Goal: Information Seeking & Learning: Learn about a topic

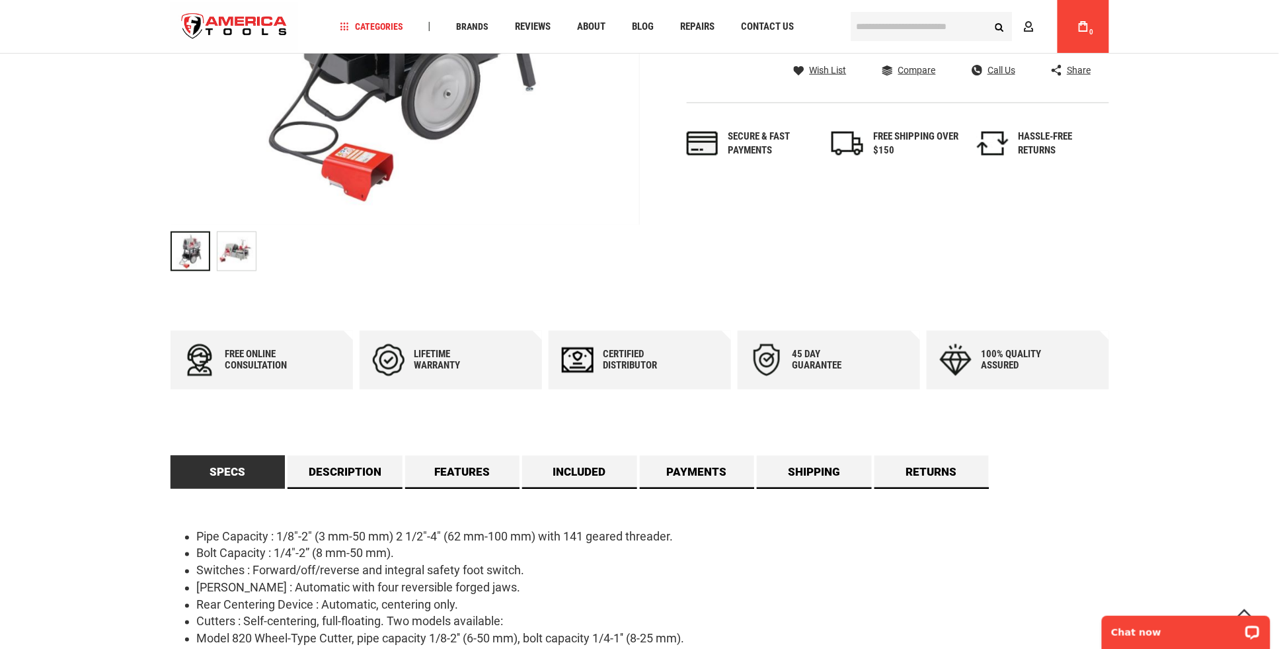
scroll to position [607, 0]
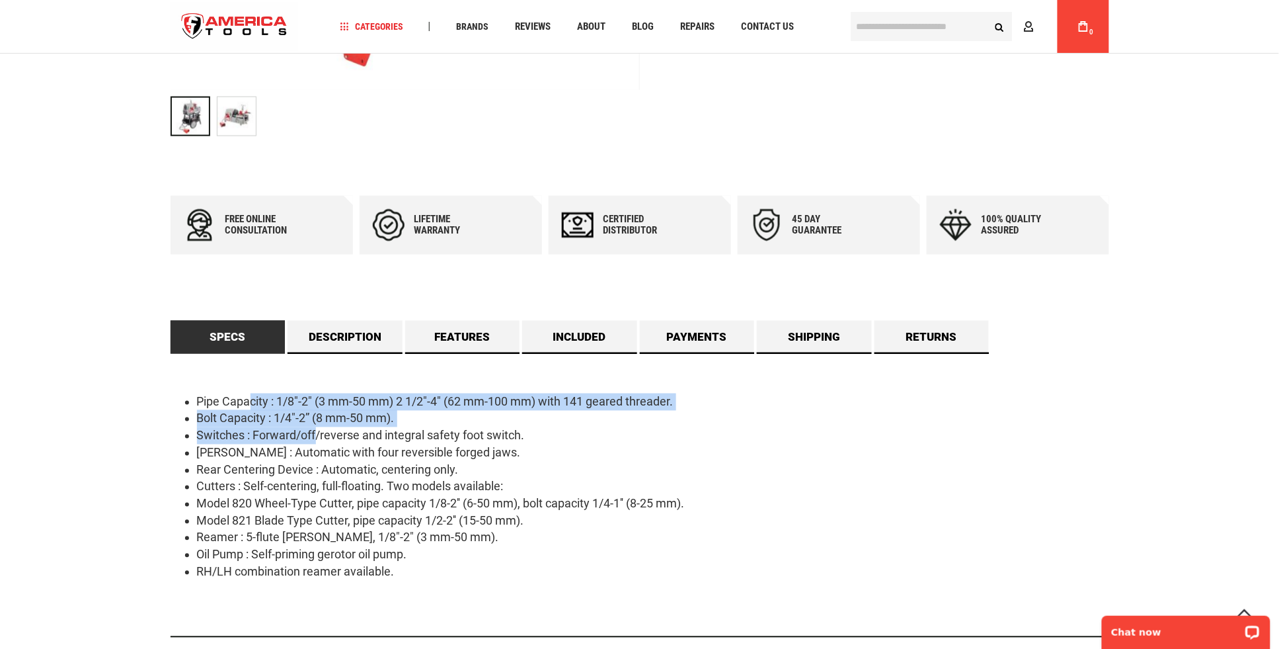
drag, startPoint x: 336, startPoint y: 445, endPoint x: 357, endPoint y: 453, distance: 22.6
click at [357, 453] on ul "Pipe Capacity : 1/8"-2" (3 mm-50 mm) 2 1/2"-4" (62 mm-100 mm) with 141 geared t…" at bounding box center [640, 486] width 939 height 187
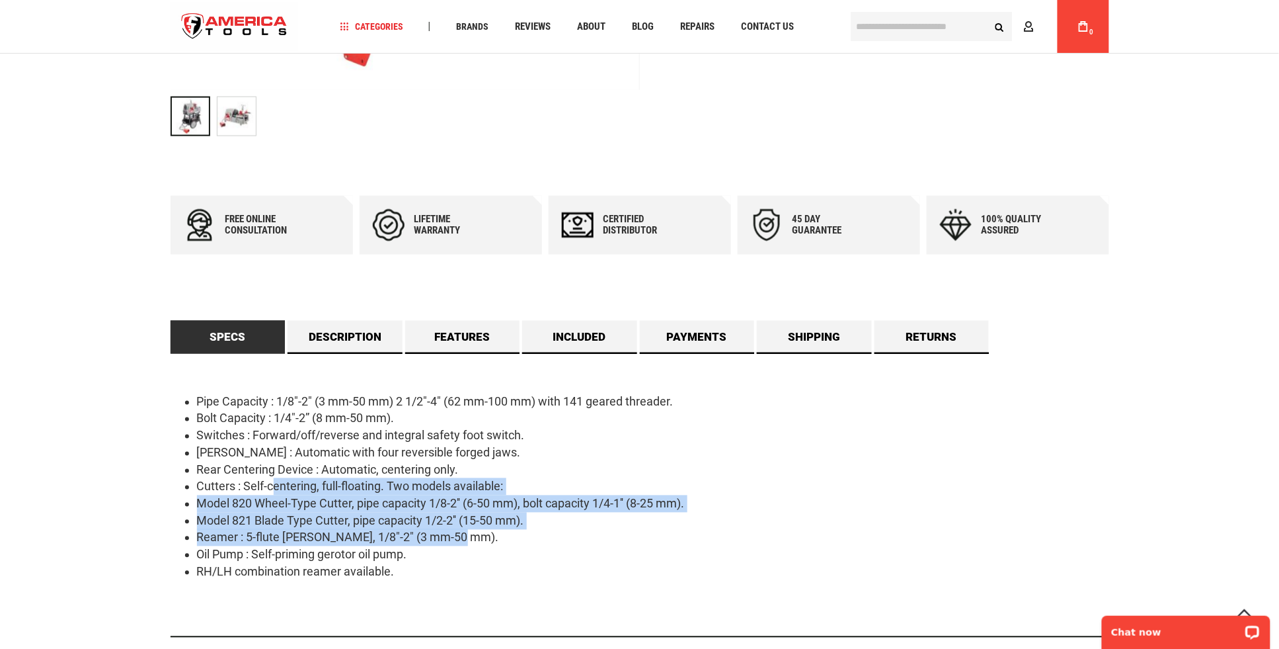
drag, startPoint x: 357, startPoint y: 453, endPoint x: 271, endPoint y: 482, distance: 90.7
click at [271, 482] on ul "Pipe Capacity : 1/8"-2" (3 mm-50 mm) 2 1/2"-4" (62 mm-100 mm) with 141 geared t…" at bounding box center [640, 486] width 939 height 187
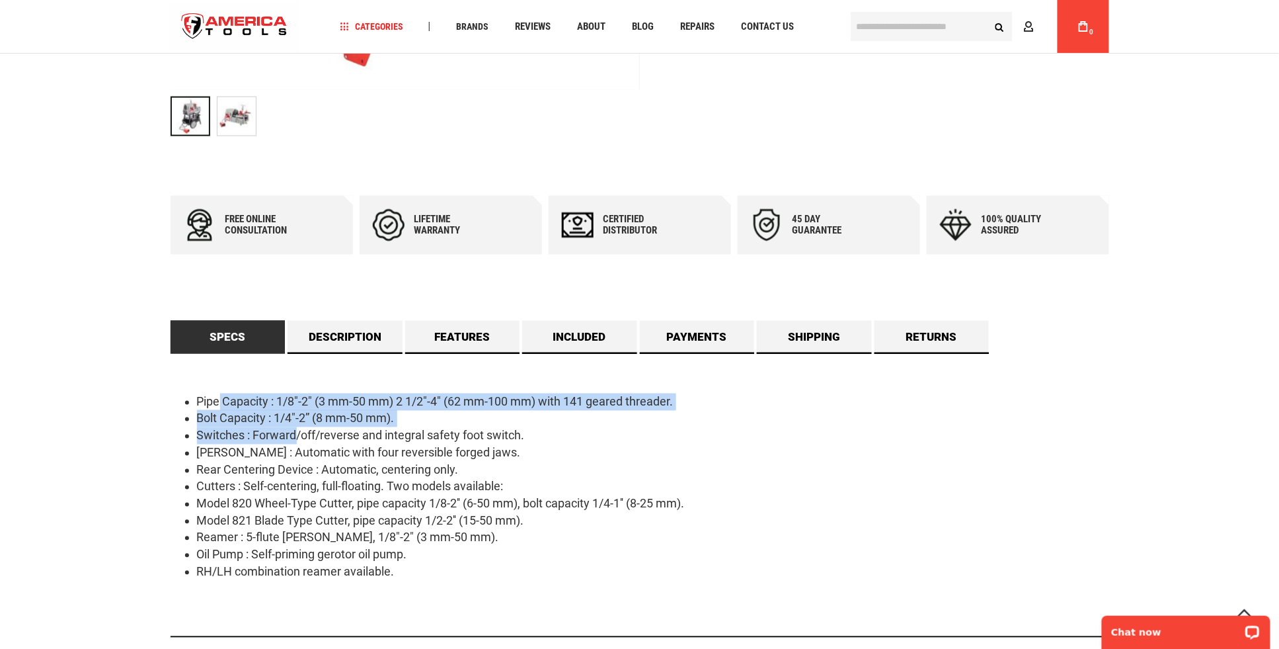
drag, startPoint x: 271, startPoint y: 482, endPoint x: 379, endPoint y: 457, distance: 110.5
click at [379, 457] on ul "Pipe Capacity : 1/8"-2" (3 mm-50 mm) 2 1/2"-4" (62 mm-100 mm) with 141 geared t…" at bounding box center [640, 486] width 939 height 187
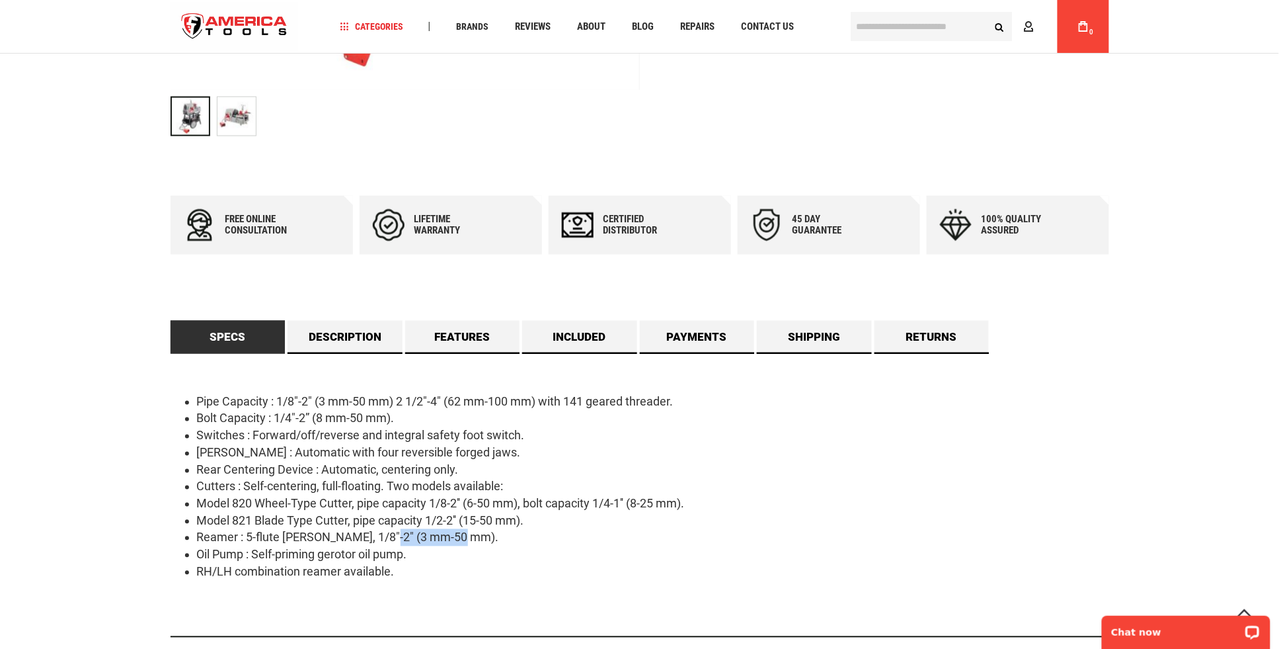
drag, startPoint x: 379, startPoint y: 457, endPoint x: 274, endPoint y: 499, distance: 112.4
click at [274, 499] on ul "Pipe Capacity : 1/8"-2" (3 mm-50 mm) 2 1/2"-4" (62 mm-100 mm) with 141 geared t…" at bounding box center [640, 486] width 939 height 187
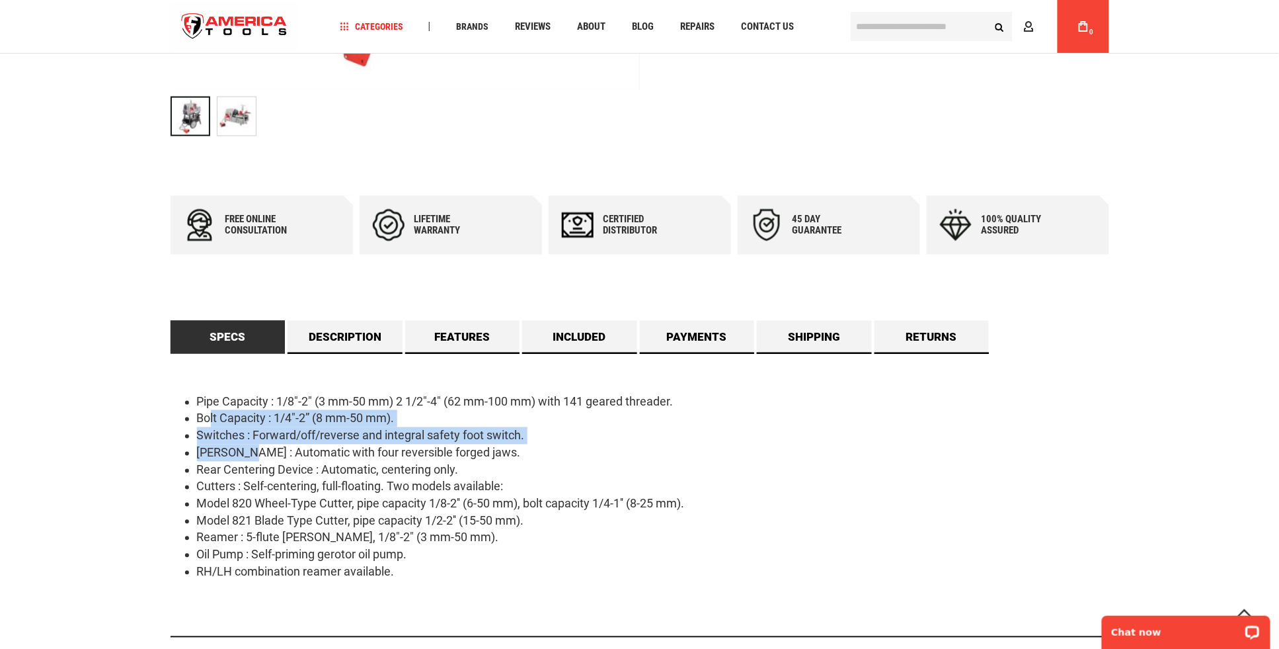
drag, startPoint x: 274, startPoint y: 499, endPoint x: 297, endPoint y: 477, distance: 31.8
click at [297, 477] on ul "Pipe Capacity : 1/8"-2" (3 mm-50 mm) 2 1/2"-4" (62 mm-100 mm) with 141 geared t…" at bounding box center [640, 486] width 939 height 187
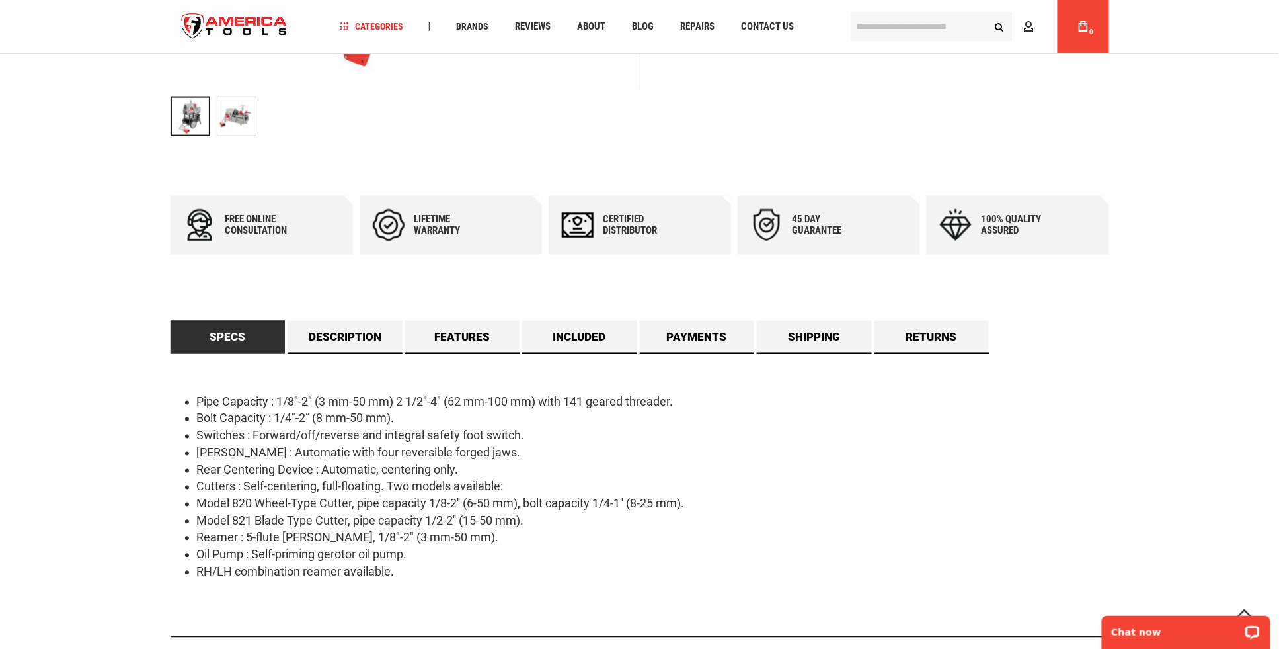
drag, startPoint x: 297, startPoint y: 477, endPoint x: 336, endPoint y: 491, distance: 40.8
click at [336, 491] on ul "Pipe Capacity : 1/8"-2" (3 mm-50 mm) 2 1/2"-4" (62 mm-100 mm) with 141 geared t…" at bounding box center [640, 486] width 939 height 187
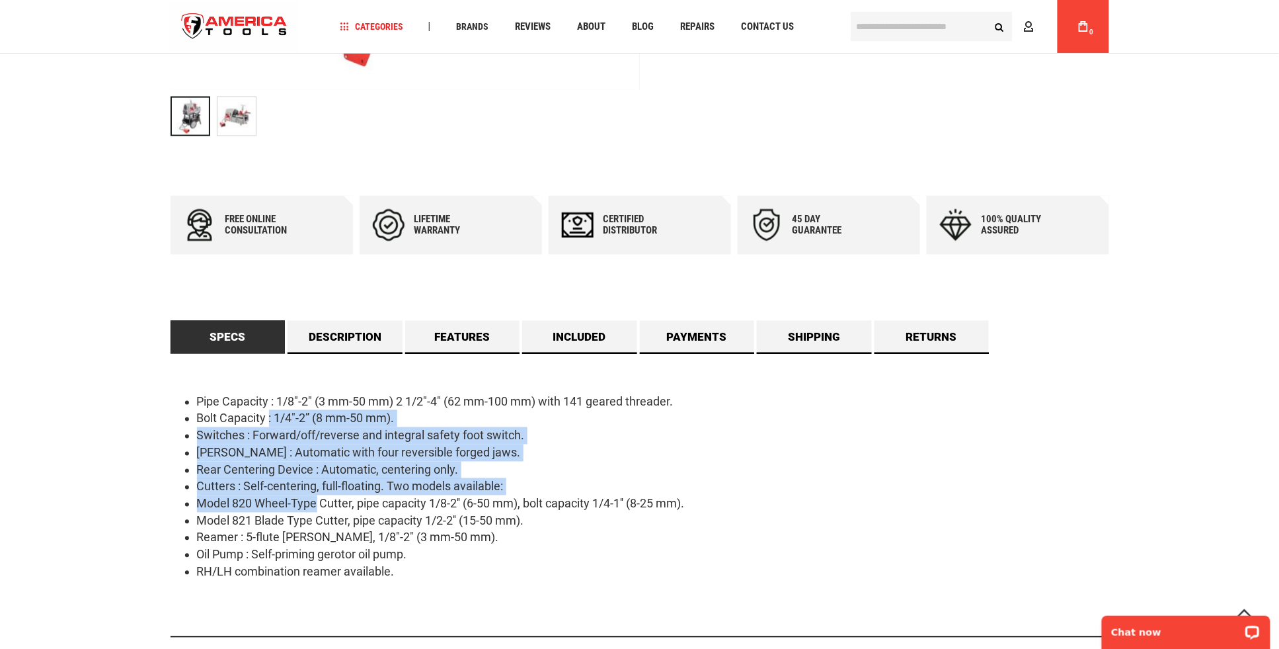
drag, startPoint x: 336, startPoint y: 491, endPoint x: 323, endPoint y: 515, distance: 27.2
click at [323, 515] on ul "Pipe Capacity : 1/8"-2" (3 mm-50 mm) 2 1/2"-4" (62 mm-100 mm) with 141 geared t…" at bounding box center [640, 486] width 939 height 187
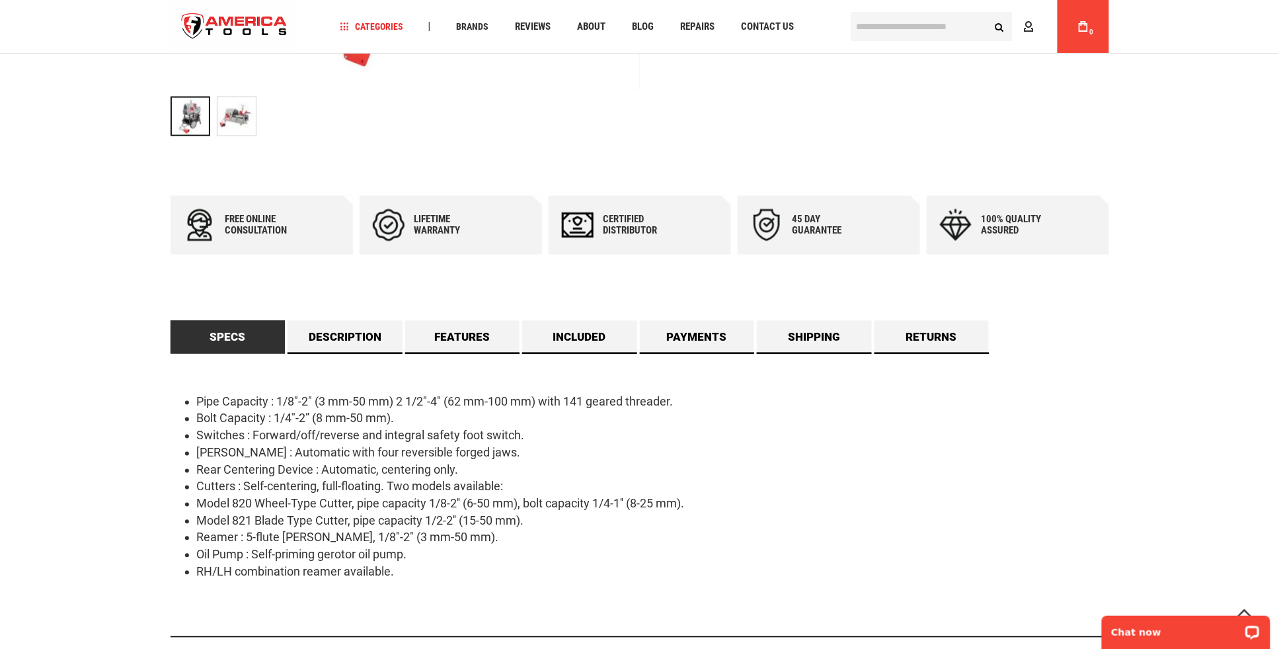
drag, startPoint x: 323, startPoint y: 515, endPoint x: 311, endPoint y: 517, distance: 11.4
click at [311, 517] on ul "Pipe Capacity : 1/8"-2" (3 mm-50 mm) 2 1/2"-4" (62 mm-100 mm) with 141 geared t…" at bounding box center [640, 486] width 939 height 187
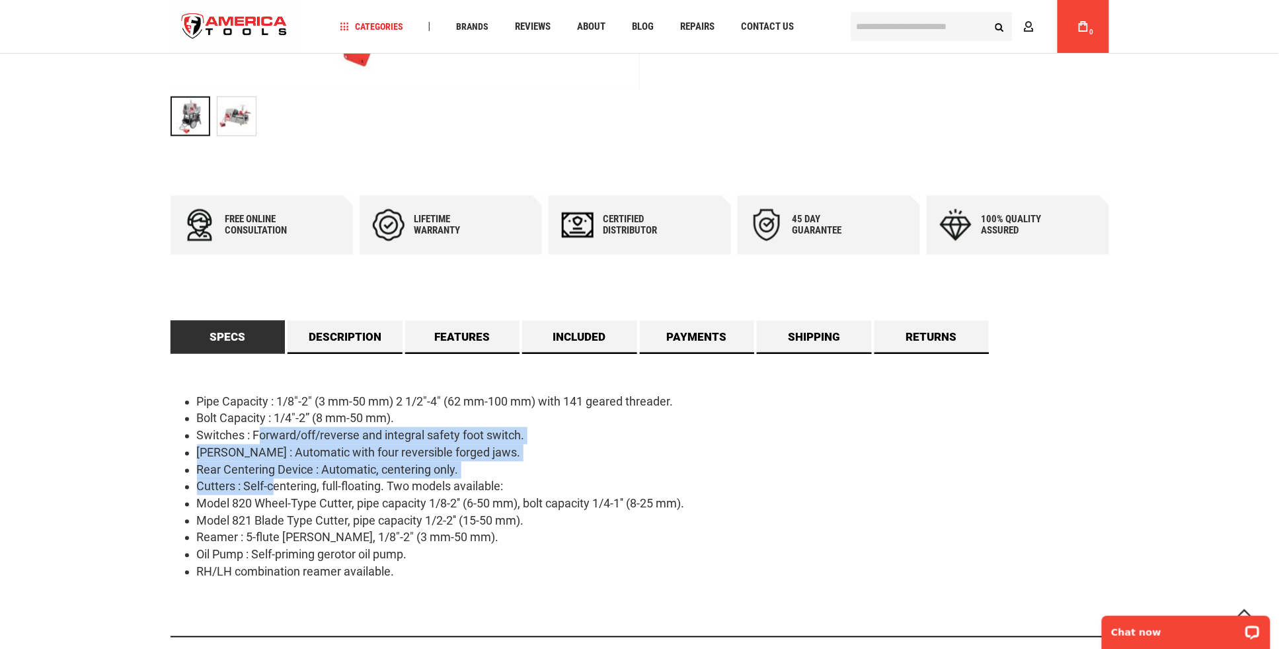
drag, startPoint x: 311, startPoint y: 517, endPoint x: 315, endPoint y: 540, distance: 23.5
click at [315, 540] on ul "Pipe Capacity : 1/8"-2" (3 mm-50 mm) 2 1/2"-4" (62 mm-100 mm) with 141 geared t…" at bounding box center [640, 486] width 939 height 187
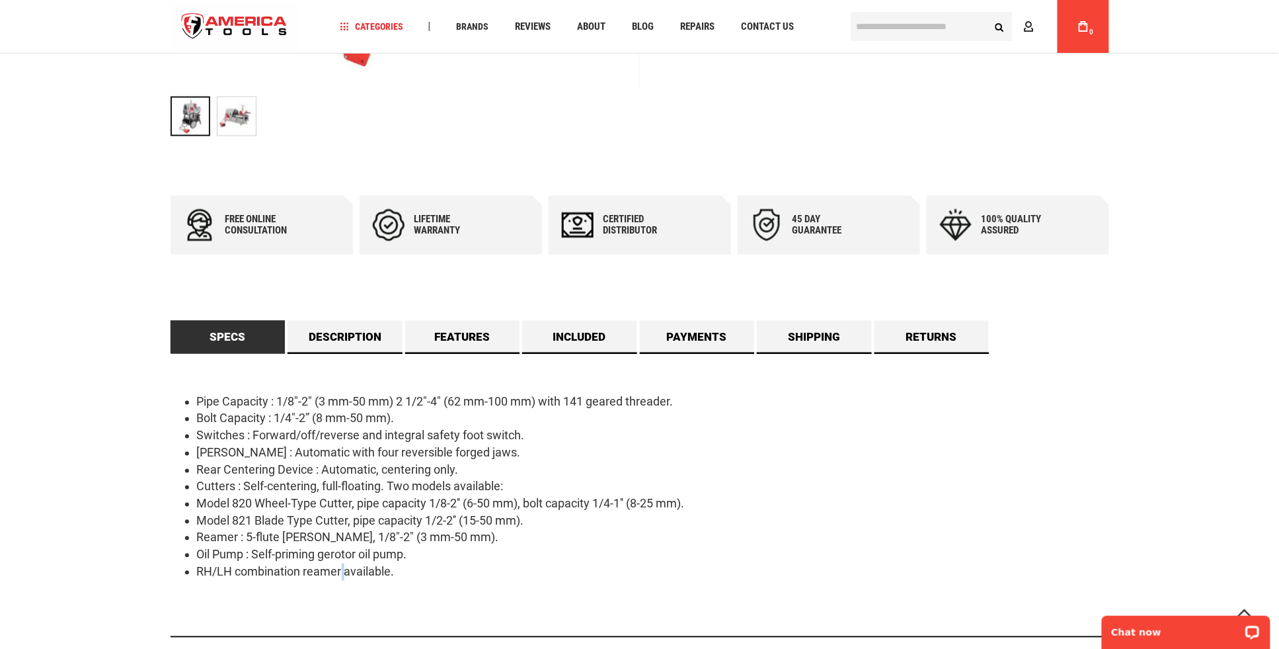
drag, startPoint x: 315, startPoint y: 540, endPoint x: 288, endPoint y: 506, distance: 43.8
click at [288, 506] on ul "Pipe Capacity : 1/8"-2" (3 mm-50 mm) 2 1/2"-4" (62 mm-100 mm) with 141 geared t…" at bounding box center [640, 486] width 939 height 187
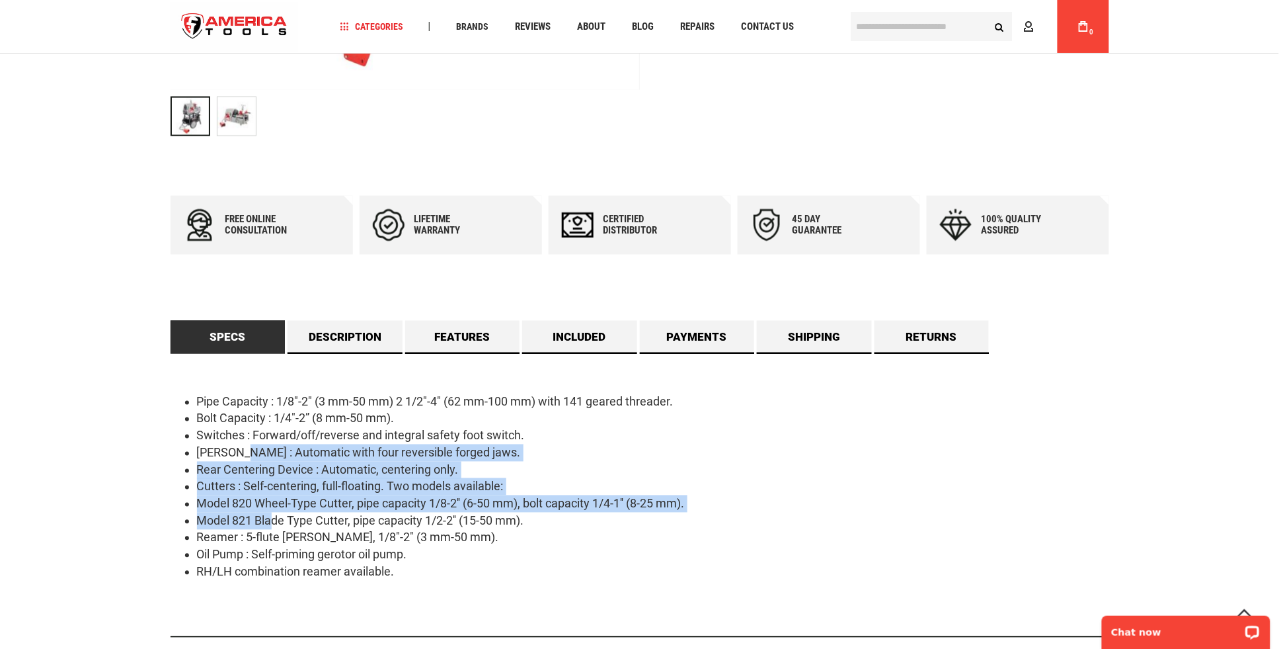
drag, startPoint x: 288, startPoint y: 506, endPoint x: 280, endPoint y: 535, distance: 30.1
click at [280, 535] on ul "Pipe Capacity : 1/8"-2" (3 mm-50 mm) 2 1/2"-4" (62 mm-100 mm) with 141 geared t…" at bounding box center [640, 486] width 939 height 187
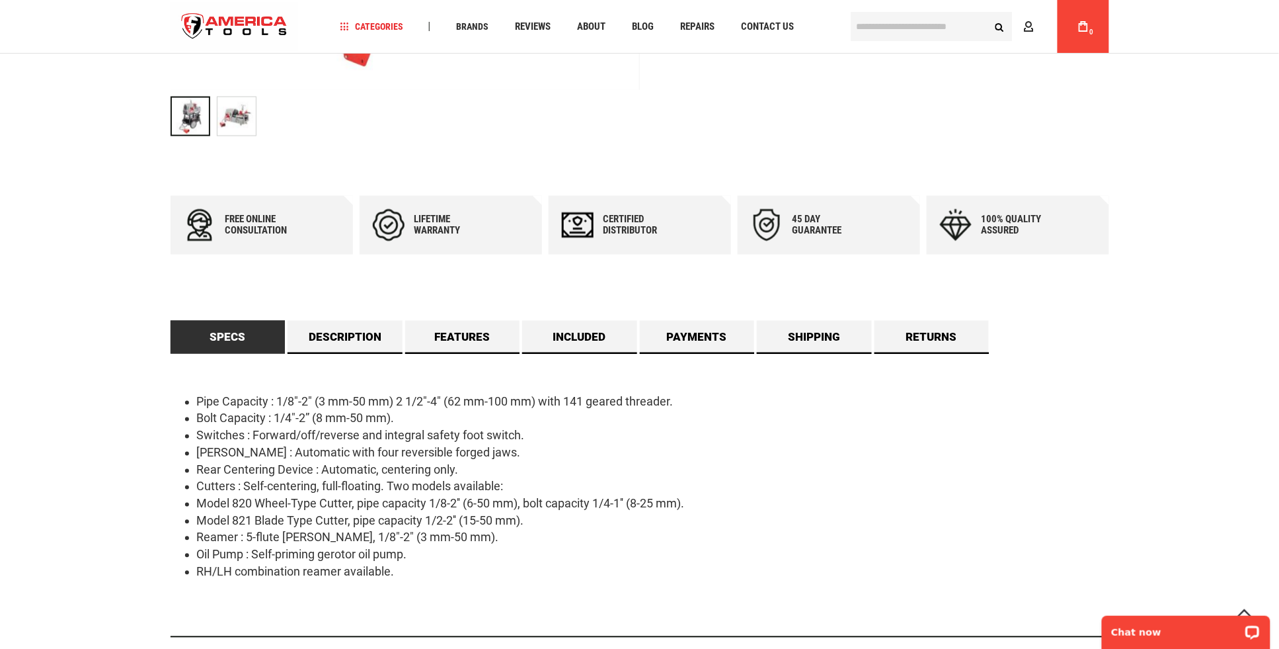
drag, startPoint x: 280, startPoint y: 535, endPoint x: 262, endPoint y: 505, distance: 35.0
click at [262, 505] on ul "Pipe Capacity : 1/8"-2" (3 mm-50 mm) 2 1/2"-4" (62 mm-100 mm) with 141 geared t…" at bounding box center [640, 486] width 939 height 187
drag, startPoint x: 262, startPoint y: 505, endPoint x: 309, endPoint y: 536, distance: 56.3
click at [309, 536] on ul "Pipe Capacity : 1/8"-2" (3 mm-50 mm) 2 1/2"-4" (62 mm-100 mm) with 141 geared t…" at bounding box center [640, 486] width 939 height 187
drag, startPoint x: 309, startPoint y: 536, endPoint x: 278, endPoint y: 530, distance: 31.6
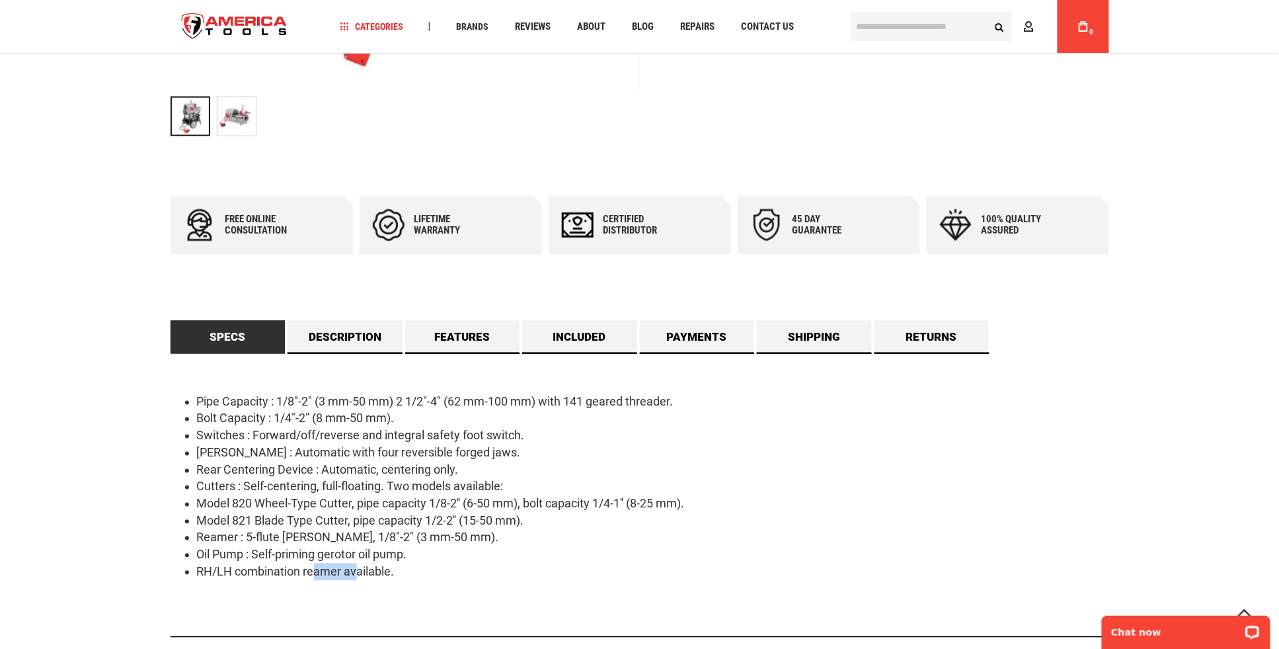
click at [278, 530] on ul "Pipe Capacity : 1/8"-2" (3 mm-50 mm) 2 1/2"-4" (62 mm-100 mm) with 141 geared t…" at bounding box center [640, 486] width 939 height 187
drag, startPoint x: 278, startPoint y: 530, endPoint x: 245, endPoint y: 493, distance: 50.1
click at [245, 493] on li "Cutters : Self-centering, full-floating. Two models available:" at bounding box center [653, 486] width 912 height 17
drag, startPoint x: 96, startPoint y: 514, endPoint x: 144, endPoint y: 516, distance: 48.3
click at [105, 514] on div "Language English Español Need Help? [PHONE_NUMBER] Free Shipping Over $150 Fina…" at bounding box center [639, 567] width 1279 height 2349
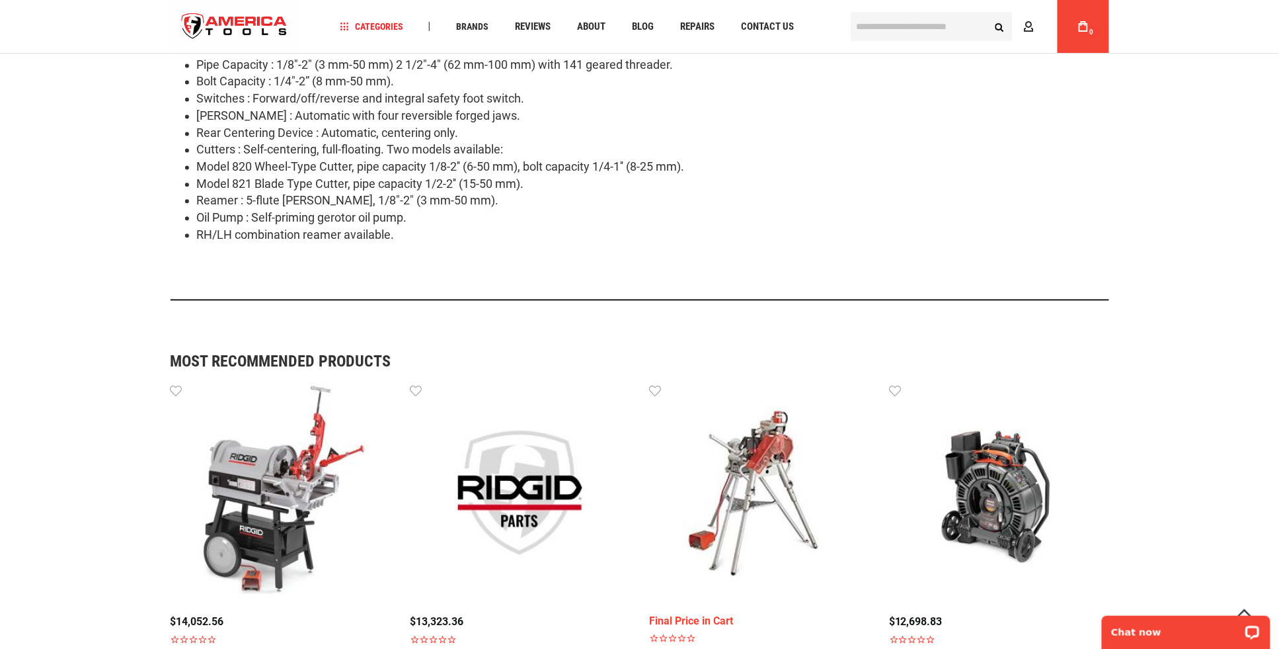
scroll to position [1011, 0]
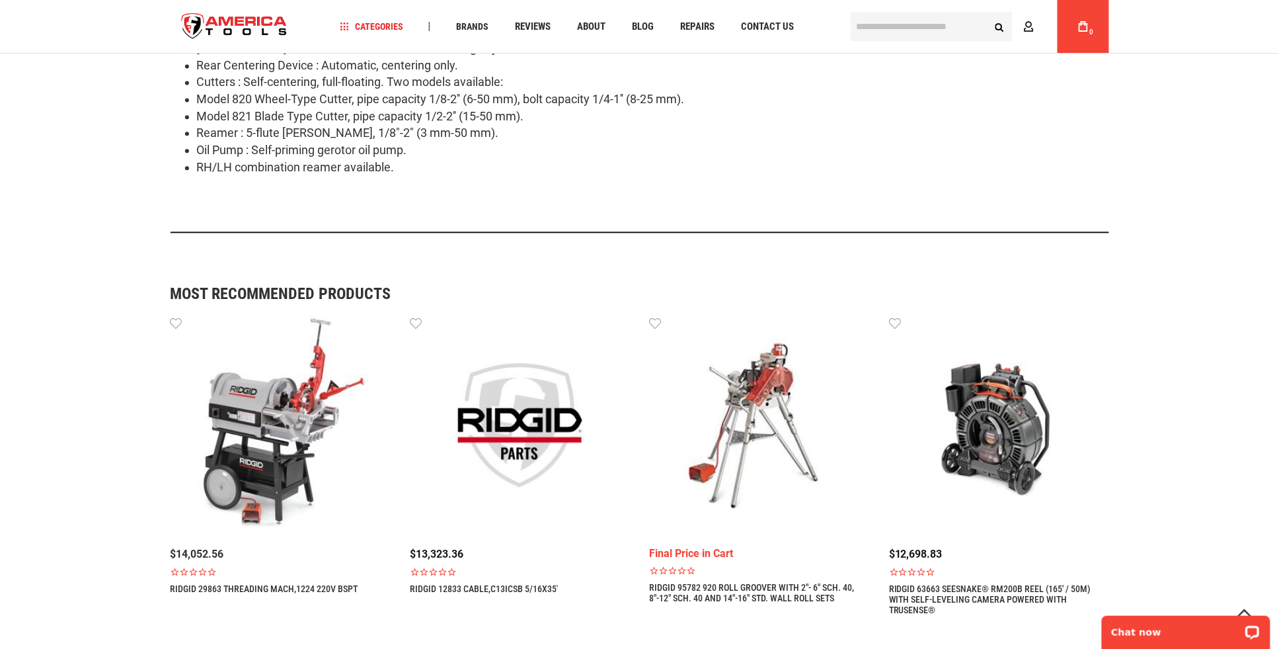
click at [272, 422] on img at bounding box center [281, 425] width 220 height 220
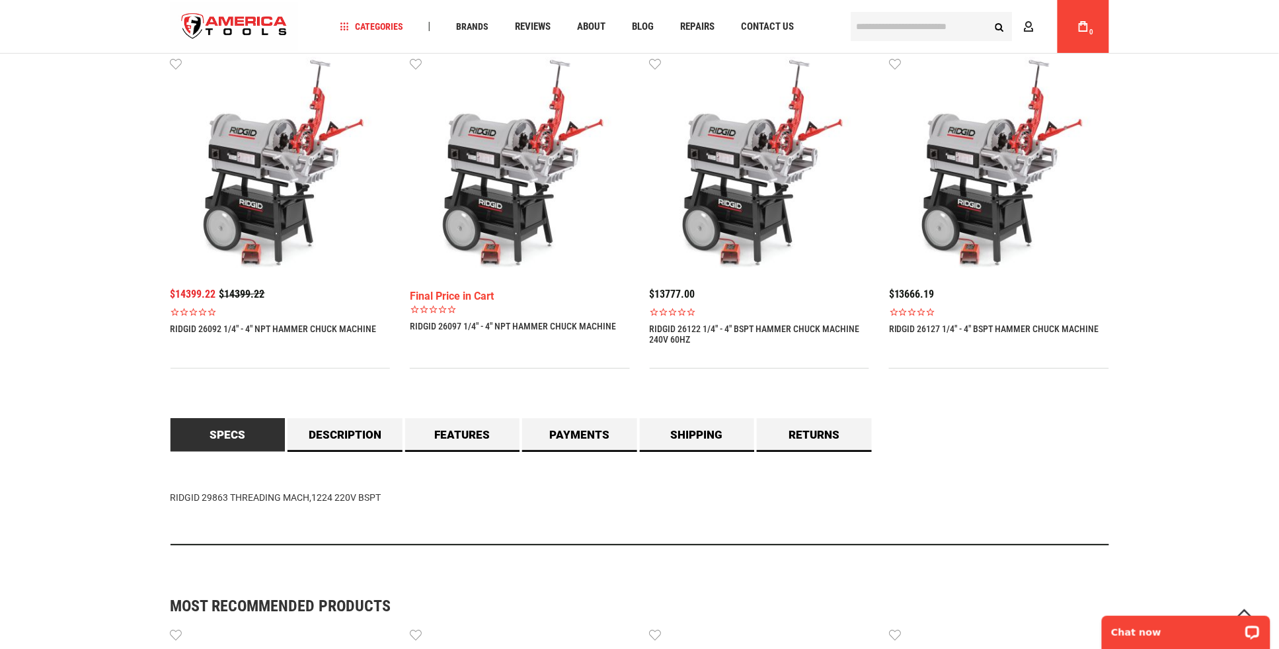
scroll to position [877, 0]
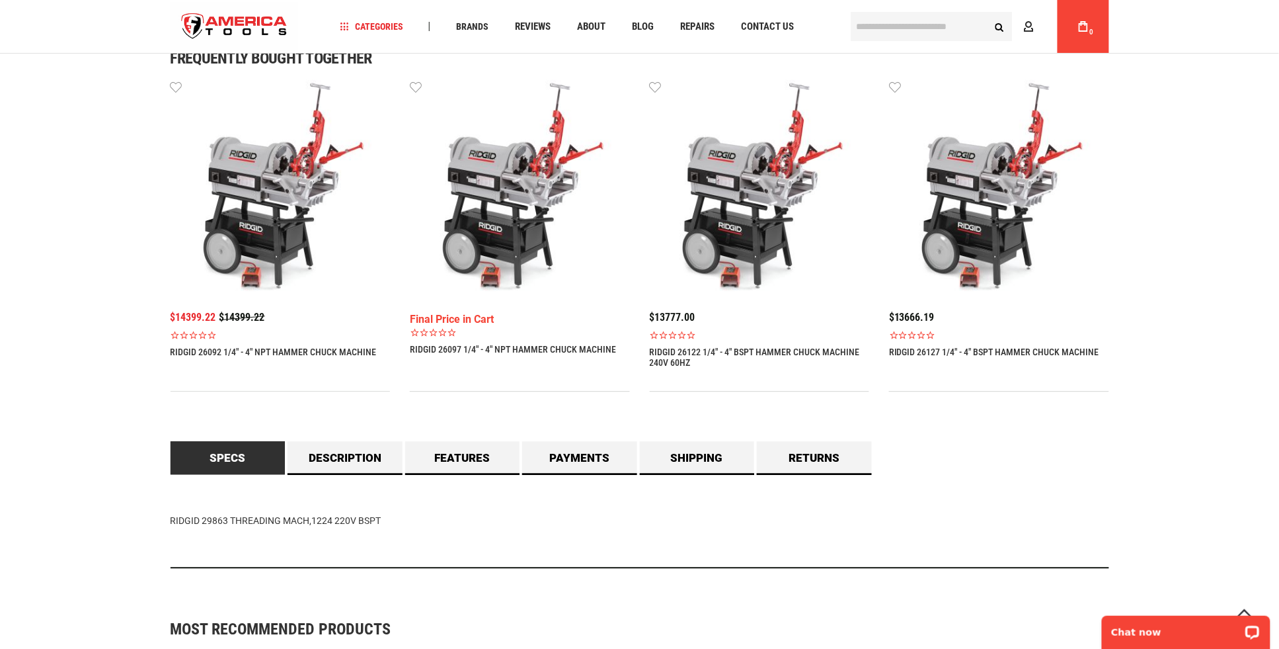
click at [476, 319] on div "Final Price in Cart" at bounding box center [520, 320] width 220 height 15
click at [512, 215] on img at bounding box center [520, 190] width 220 height 220
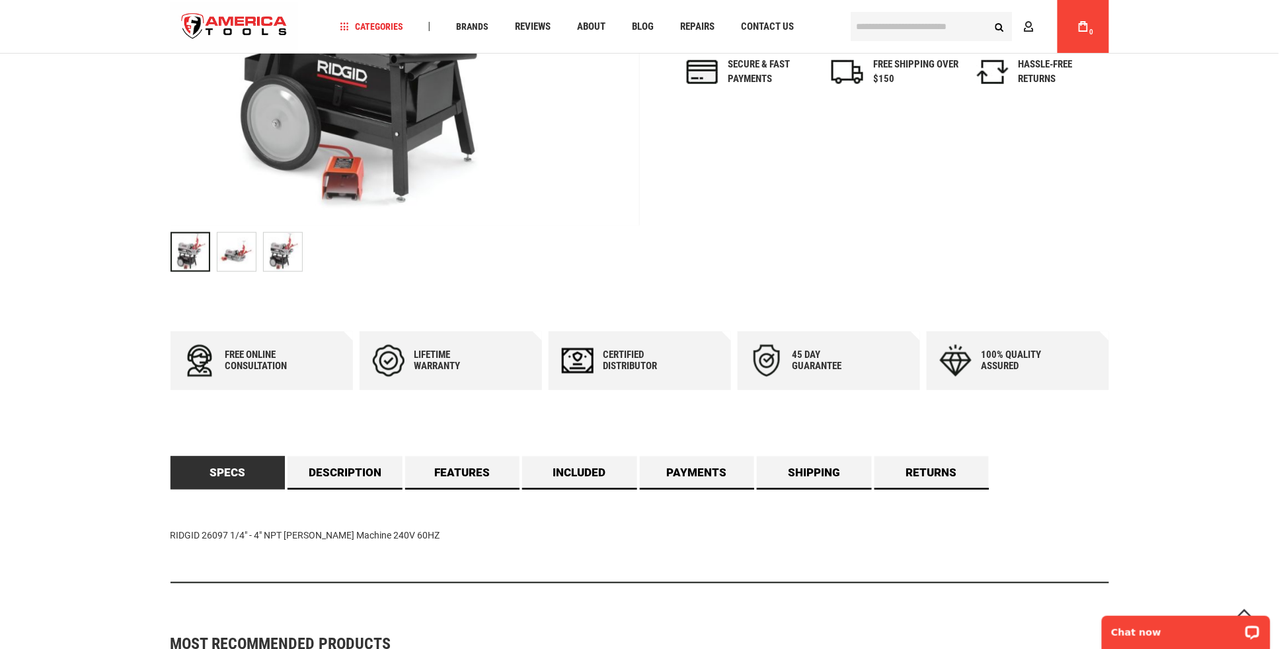
scroll to position [742, 0]
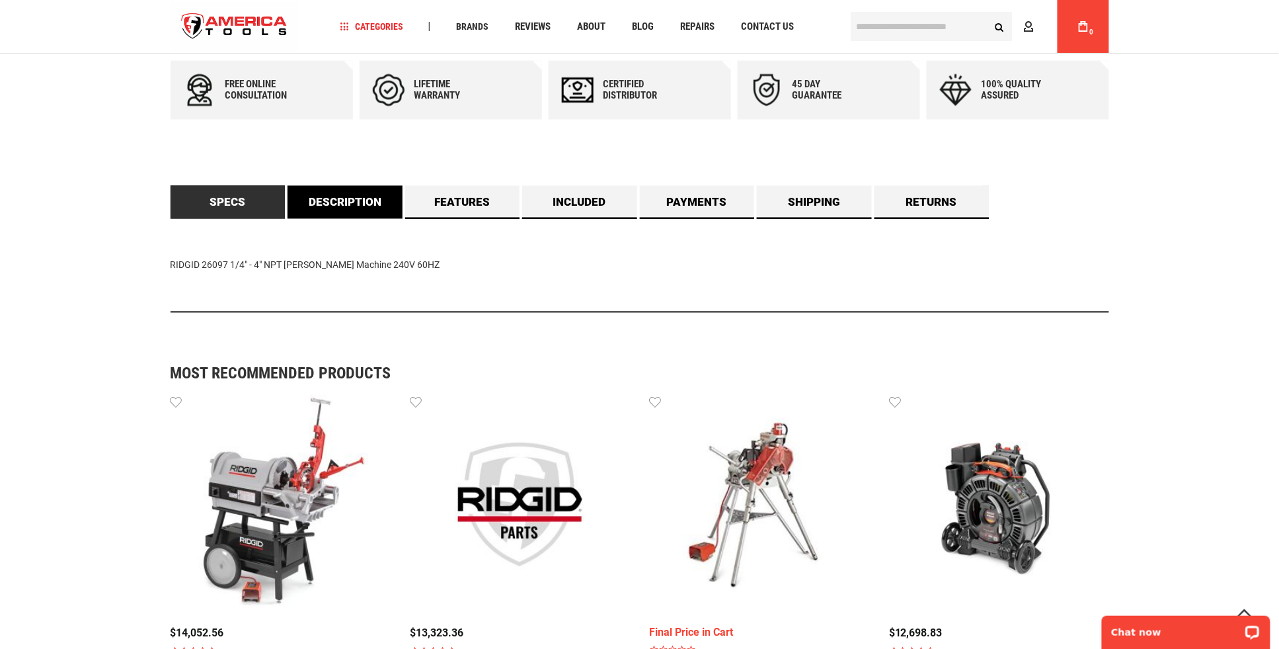
click at [336, 198] on link "Description" at bounding box center [345, 202] width 115 height 33
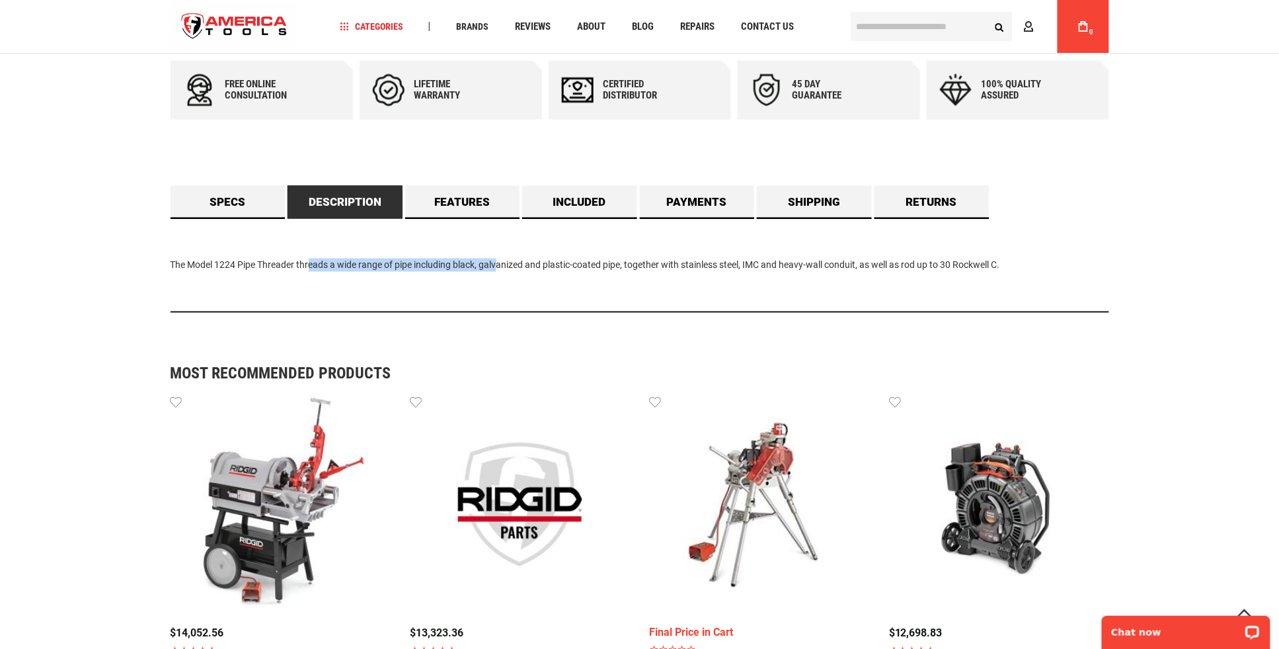
drag, startPoint x: 302, startPoint y: 265, endPoint x: 504, endPoint y: 280, distance: 202.9
click at [504, 280] on div "The Model 1224 Pipe Threader threads a wide range of pipe including black, galv…" at bounding box center [640, 266] width 939 height 94
drag, startPoint x: 762, startPoint y: 272, endPoint x: 603, endPoint y: 271, distance: 158.7
click at [603, 271] on div "The Model 1224 Pipe Threader threads a wide range of pipe including black, galv…" at bounding box center [640, 266] width 939 height 94
drag, startPoint x: 603, startPoint y: 271, endPoint x: 742, endPoint y: 270, distance: 138.8
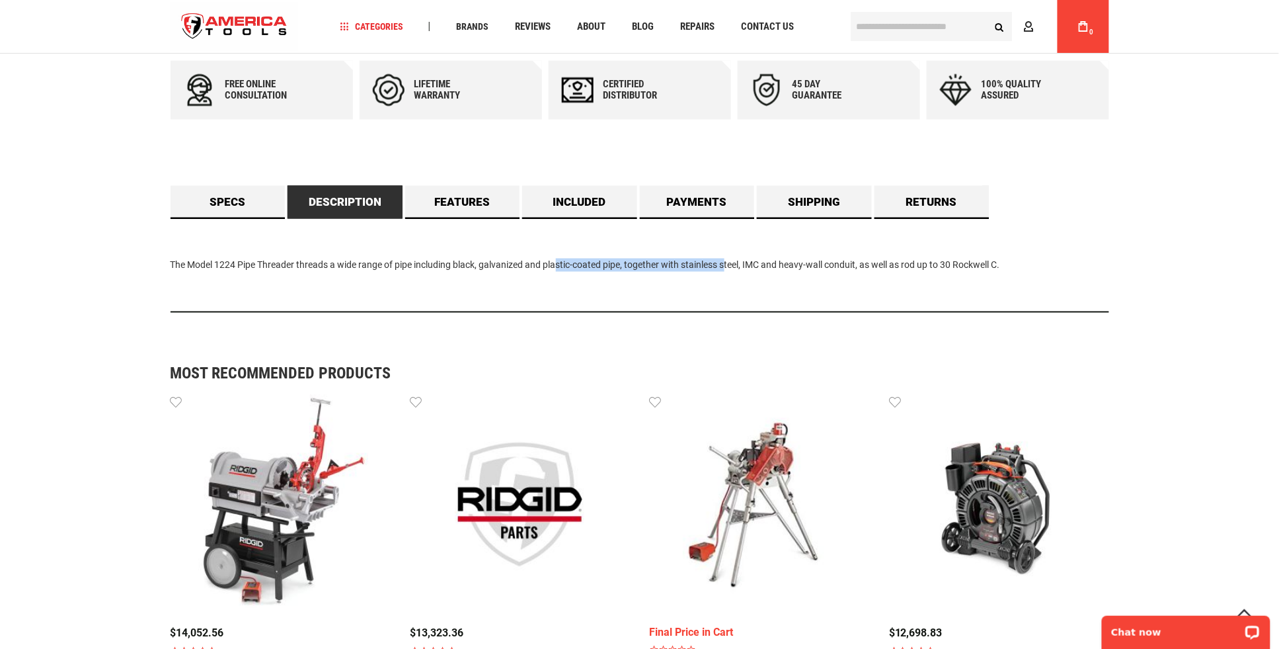
click at [742, 270] on div "The Model 1224 Pipe Threader threads a wide range of pipe including black, galv…" at bounding box center [640, 266] width 939 height 94
drag, startPoint x: 966, startPoint y: 265, endPoint x: 747, endPoint y: 262, distance: 219.5
click at [747, 262] on div "The Model 1224 Pipe Threader threads a wide range of pipe including black, galv…" at bounding box center [640, 266] width 939 height 94
drag, startPoint x: 747, startPoint y: 262, endPoint x: 850, endPoint y: 264, distance: 103.2
click at [850, 264] on div "The Model 1224 Pipe Threader threads a wide range of pipe including black, galv…" at bounding box center [640, 266] width 939 height 94
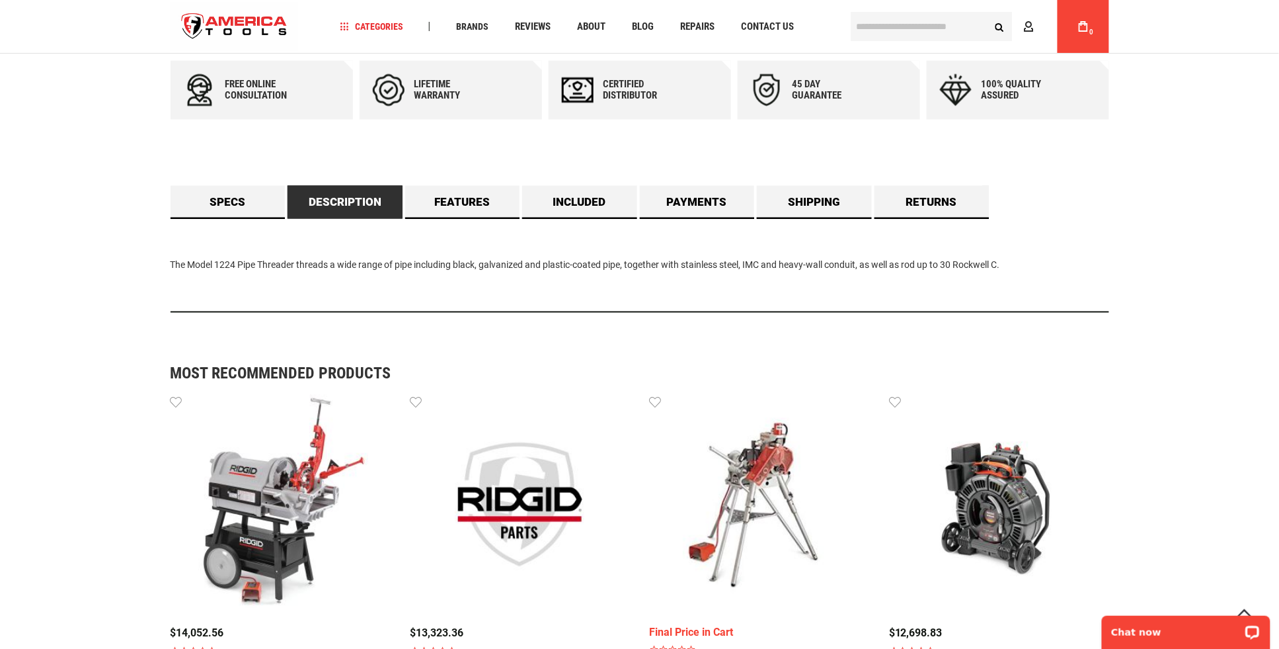
drag, startPoint x: 850, startPoint y: 264, endPoint x: 929, endPoint y: 266, distance: 78.7
click at [929, 266] on div "The Model 1224 Pipe Threader threads a wide range of pipe including black, galv…" at bounding box center [640, 266] width 939 height 94
drag, startPoint x: 929, startPoint y: 266, endPoint x: 661, endPoint y: 265, distance: 267.7
click at [661, 265] on div "The Model 1224 Pipe Threader threads a wide range of pipe including black, galv…" at bounding box center [640, 266] width 939 height 94
drag, startPoint x: 661, startPoint y: 265, endPoint x: 616, endPoint y: 263, distance: 45.0
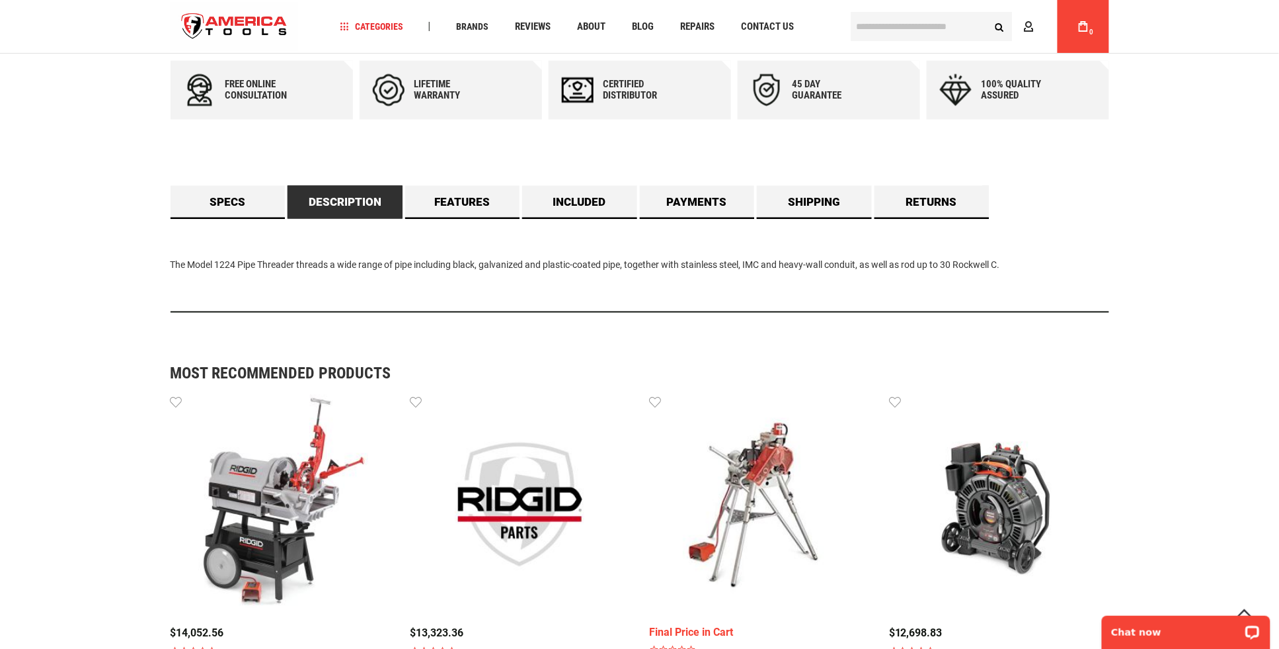
click at [616, 263] on div "The Model 1224 Pipe Threader threads a wide range of pipe including black, galv…" at bounding box center [640, 266] width 939 height 94
drag, startPoint x: 600, startPoint y: 264, endPoint x: 554, endPoint y: 274, distance: 46.5
click at [554, 274] on div "The Model 1224 Pipe Threader threads a wide range of pipe including black, galv…" at bounding box center [640, 266] width 939 height 94
drag, startPoint x: 554, startPoint y: 274, endPoint x: 472, endPoint y: 264, distance: 82.5
click at [471, 264] on div "The Model 1224 Pipe Threader threads a wide range of pipe including black, galv…" at bounding box center [640, 266] width 939 height 94
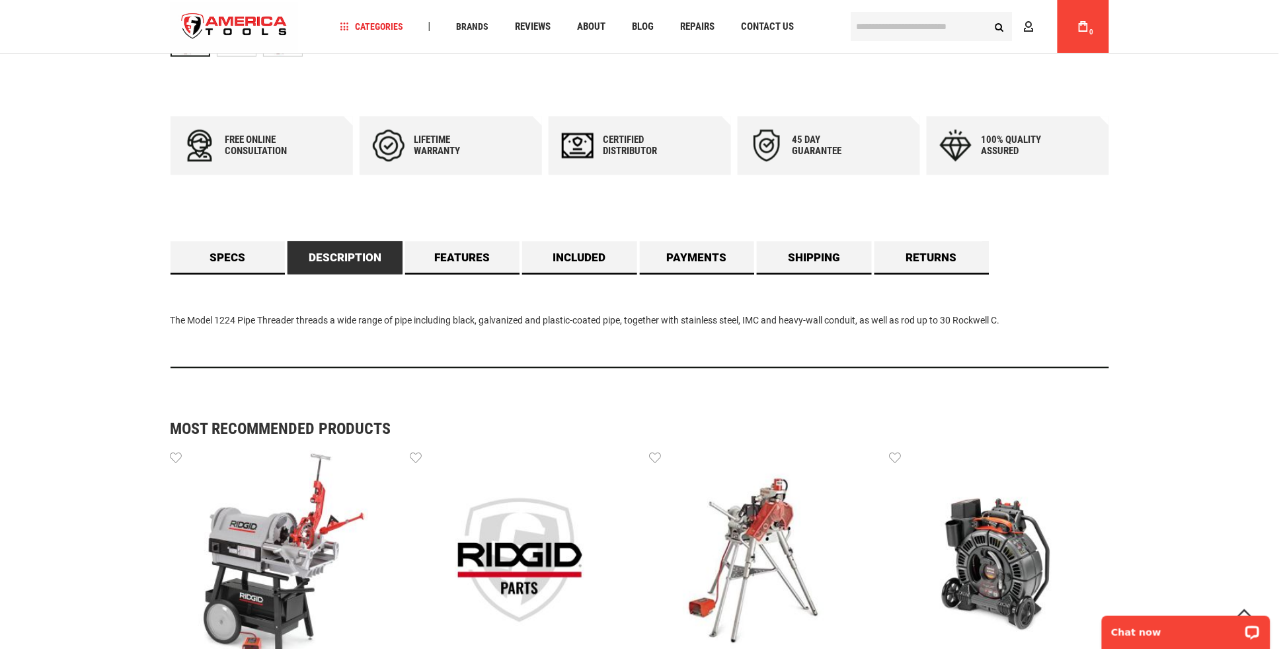
scroll to position [607, 0]
